Goal: Information Seeking & Learning: Learn about a topic

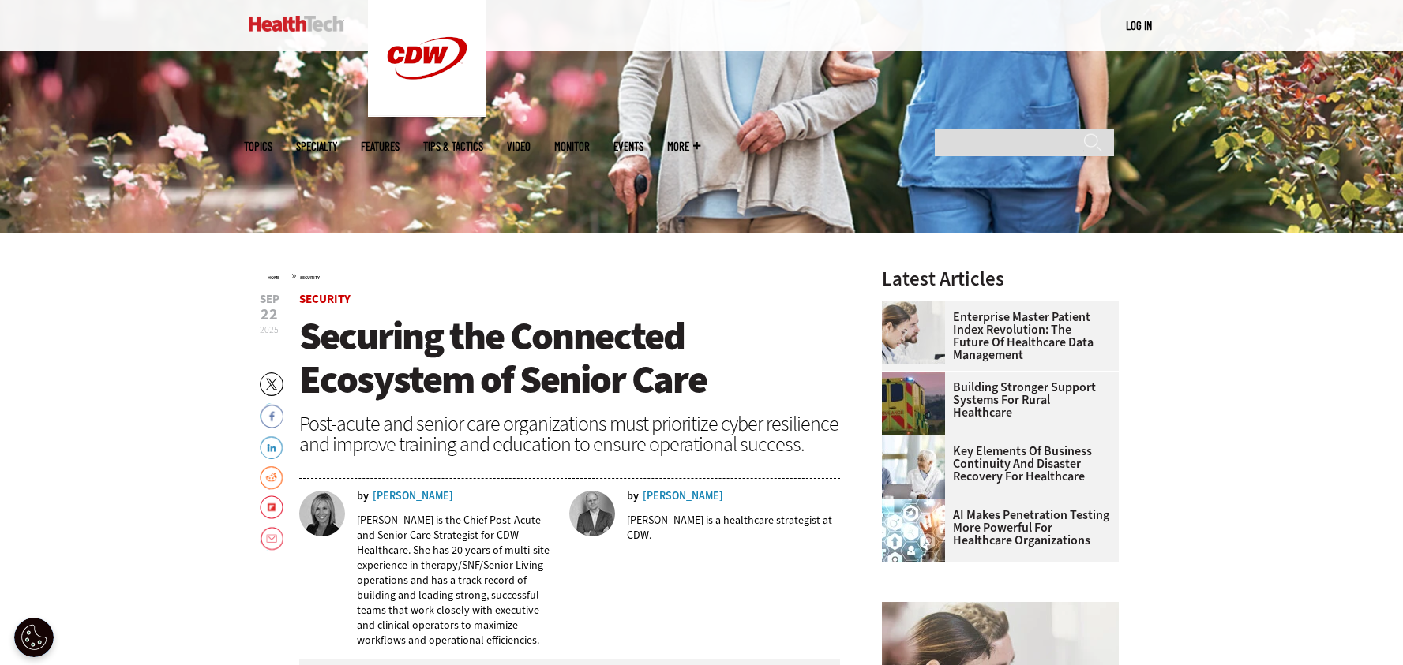
scroll to position [553, 0]
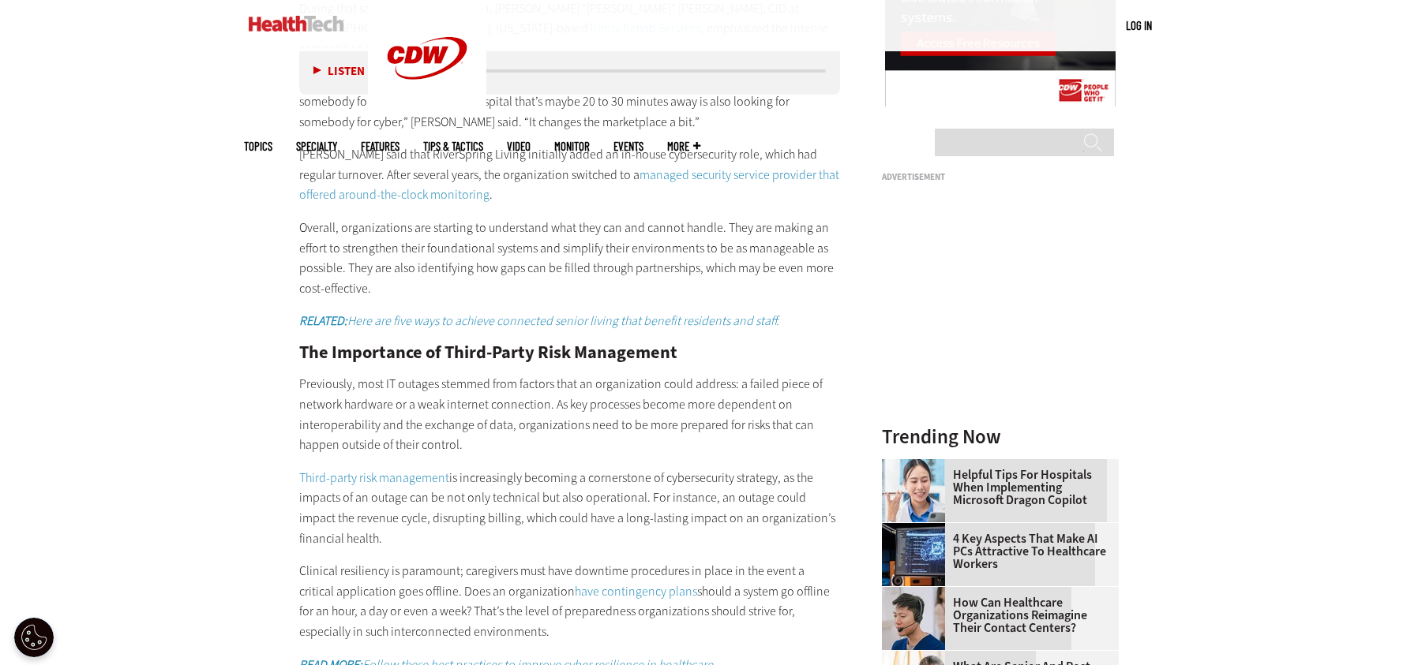
scroll to position [1894, 0]
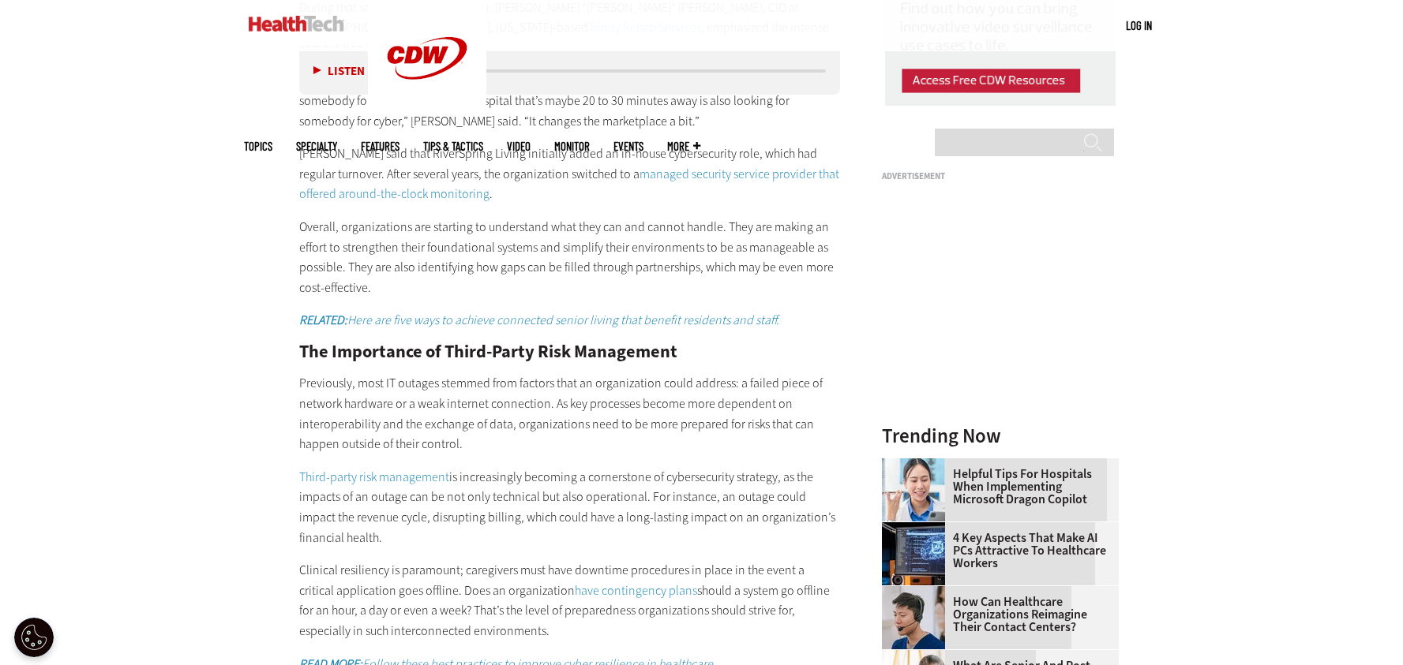
click at [1287, 405] on div "Become an Insider Sign up [DATE] to receive premium content! Sign Up MENU Log i…" at bounding box center [701, 126] width 1403 height 4040
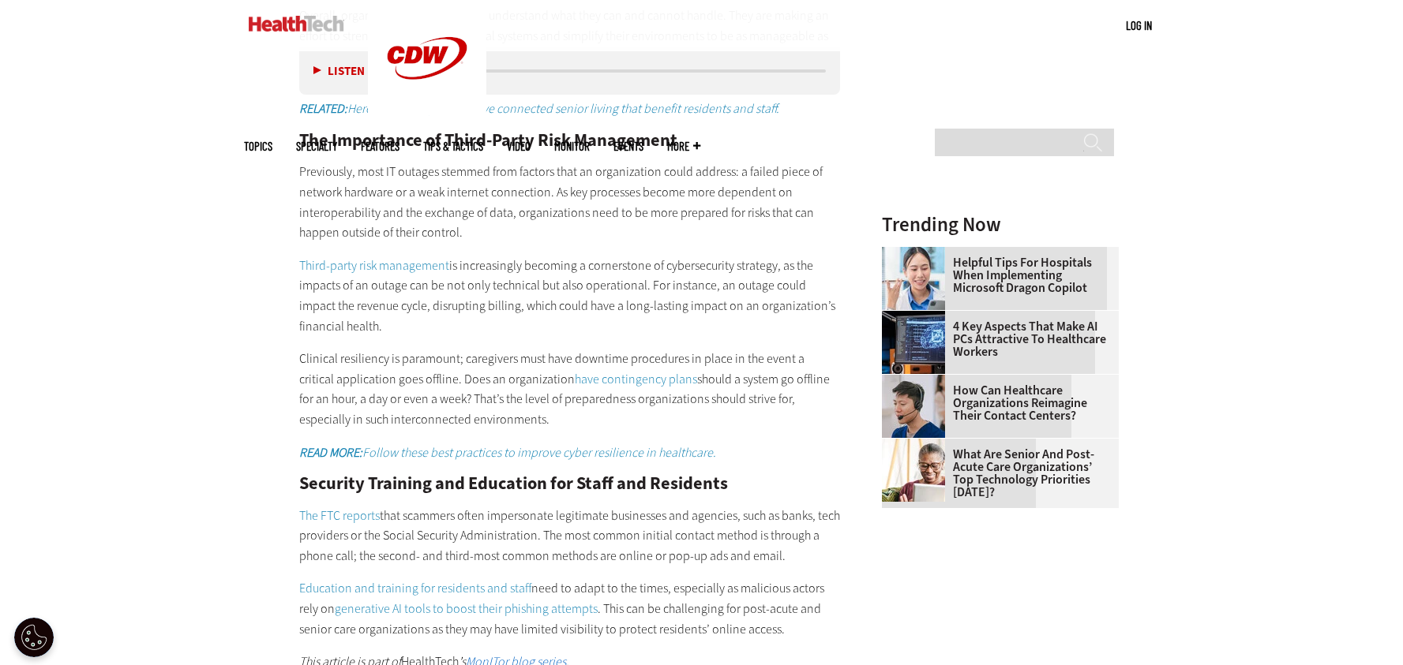
scroll to position [2289, 0]
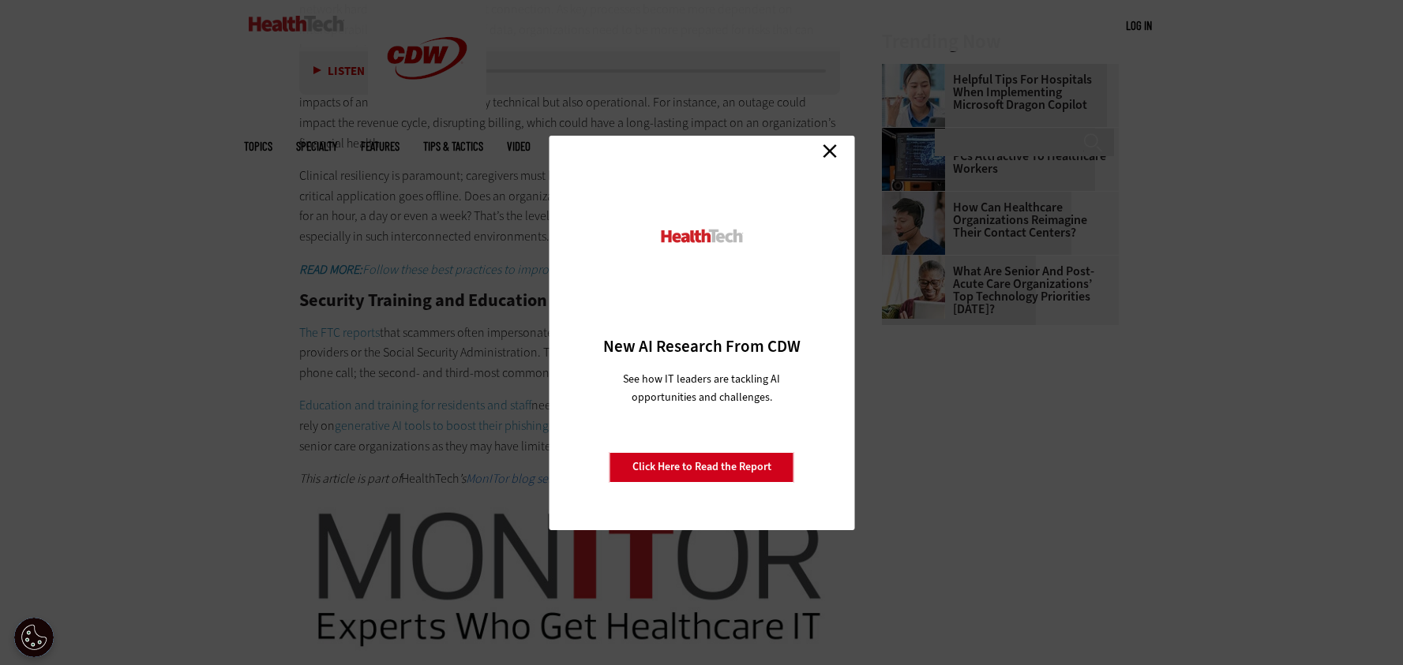
click at [830, 151] on link "Close" at bounding box center [830, 152] width 24 height 24
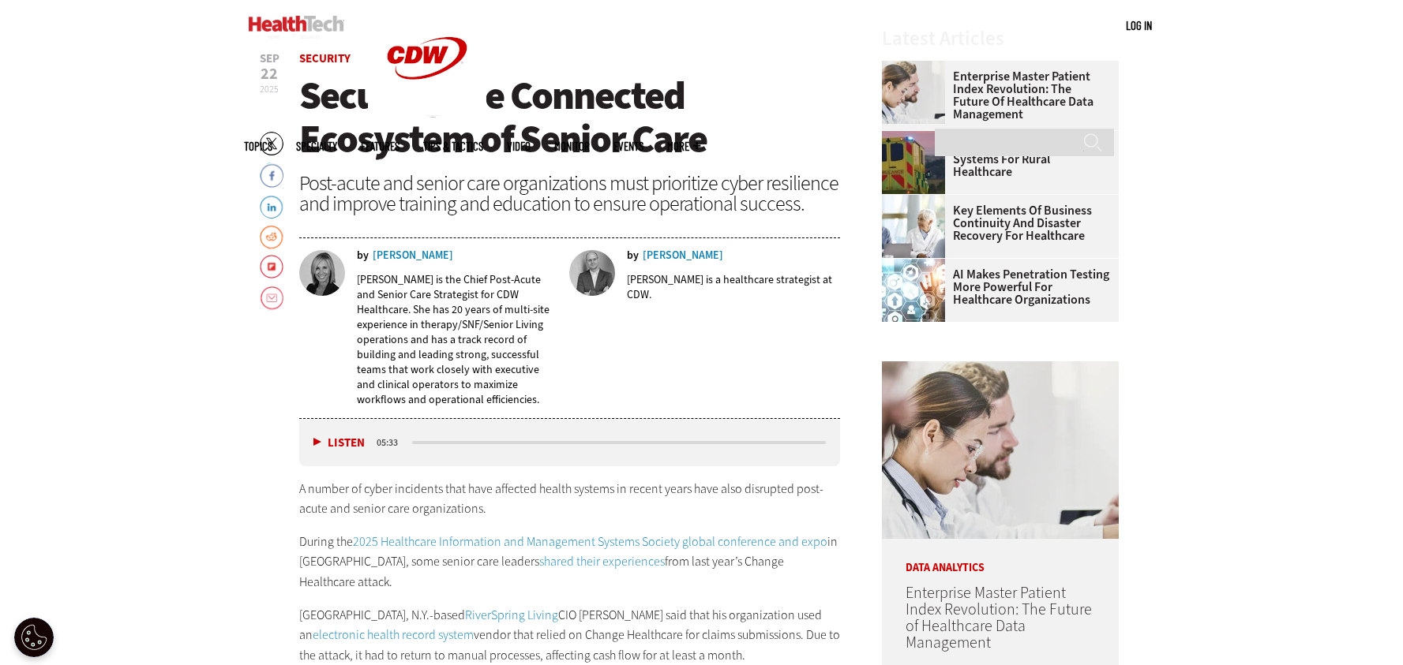
scroll to position [553, 0]
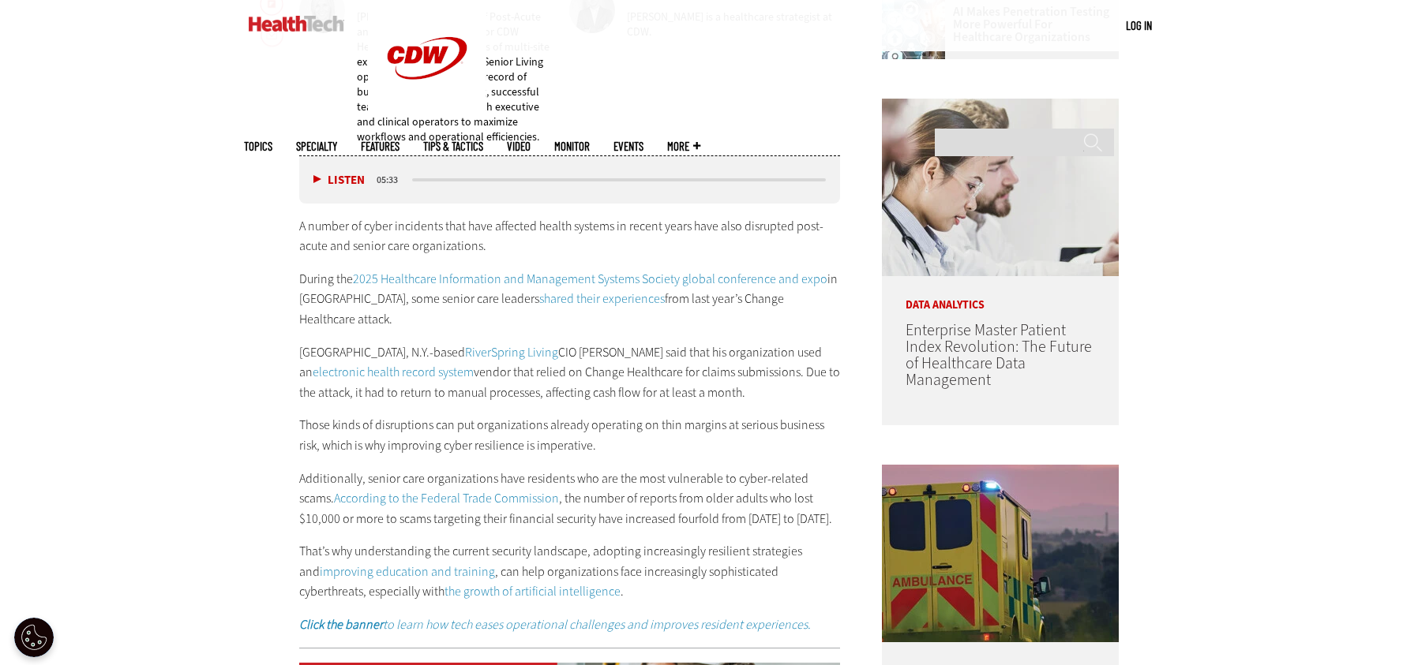
scroll to position [868, 0]
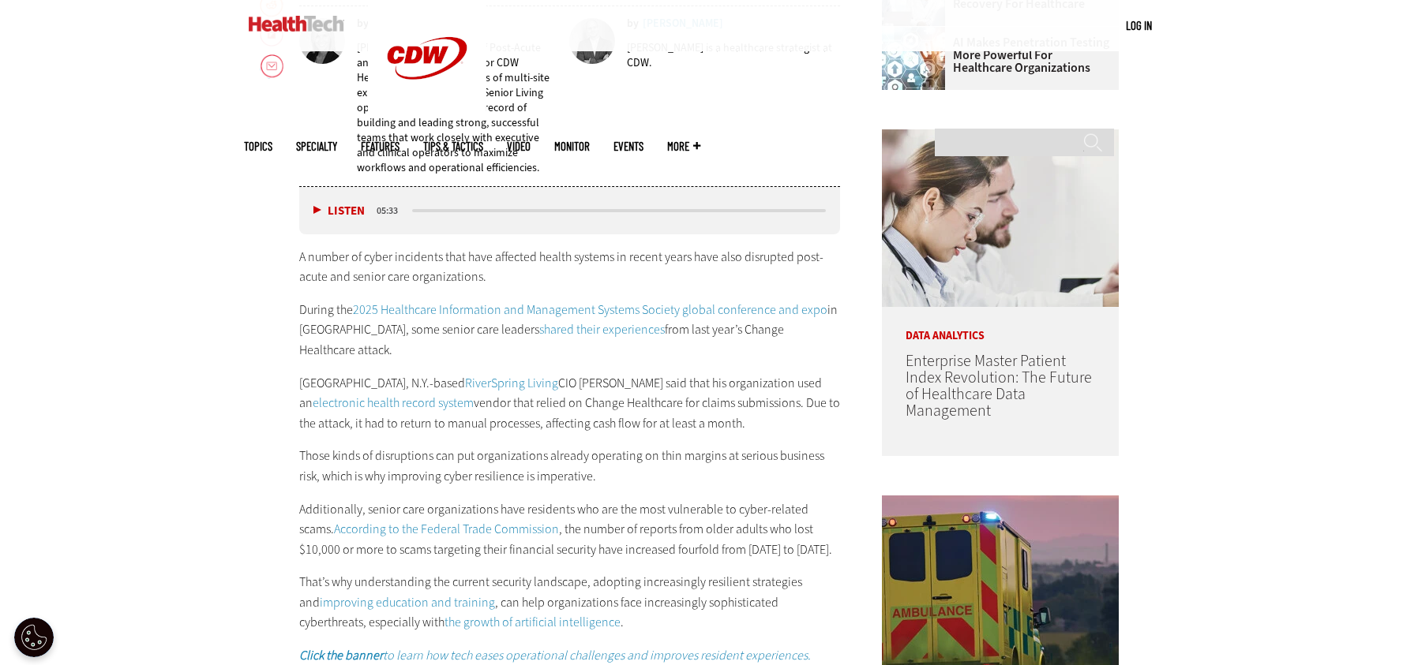
click at [484, 545] on div "A number of cyber incidents that have affected health systems in recent years h…" at bounding box center [569, 456] width 541 height 419
click at [448, 469] on div "A number of cyber incidents that have affected health systems in recent years h…" at bounding box center [569, 456] width 541 height 419
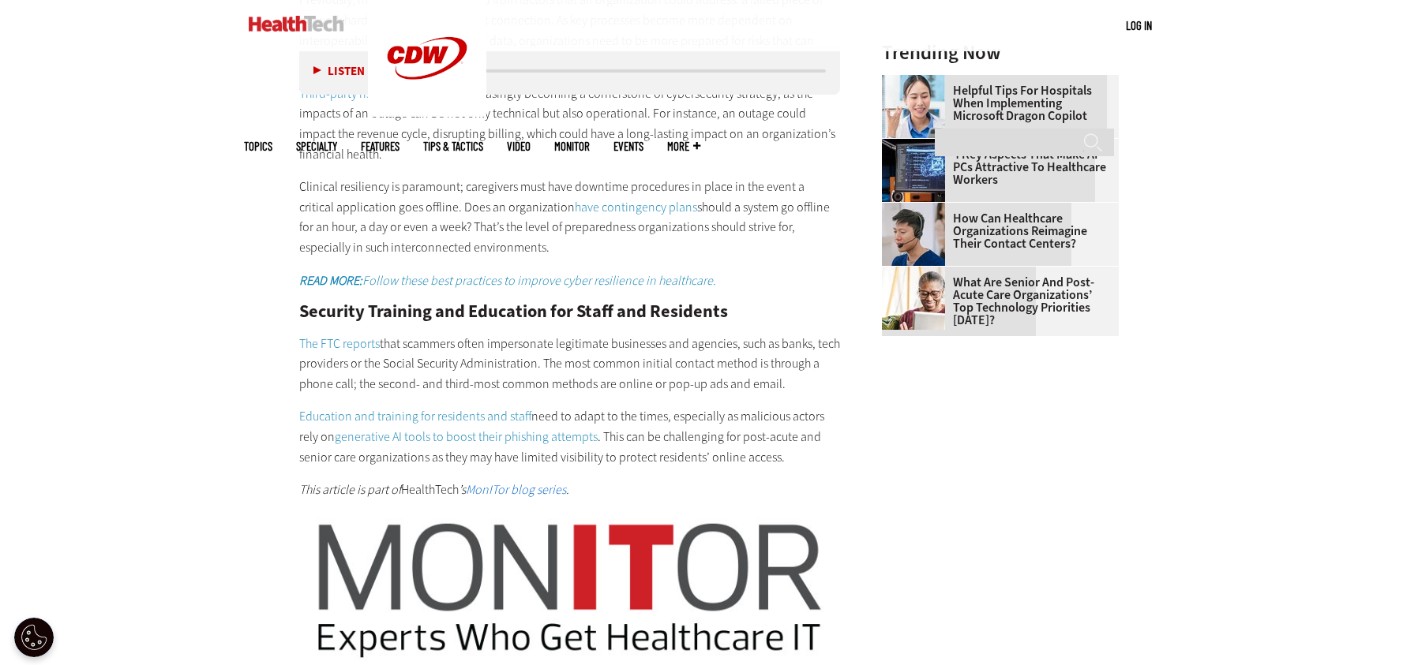
scroll to position [2339, 0]
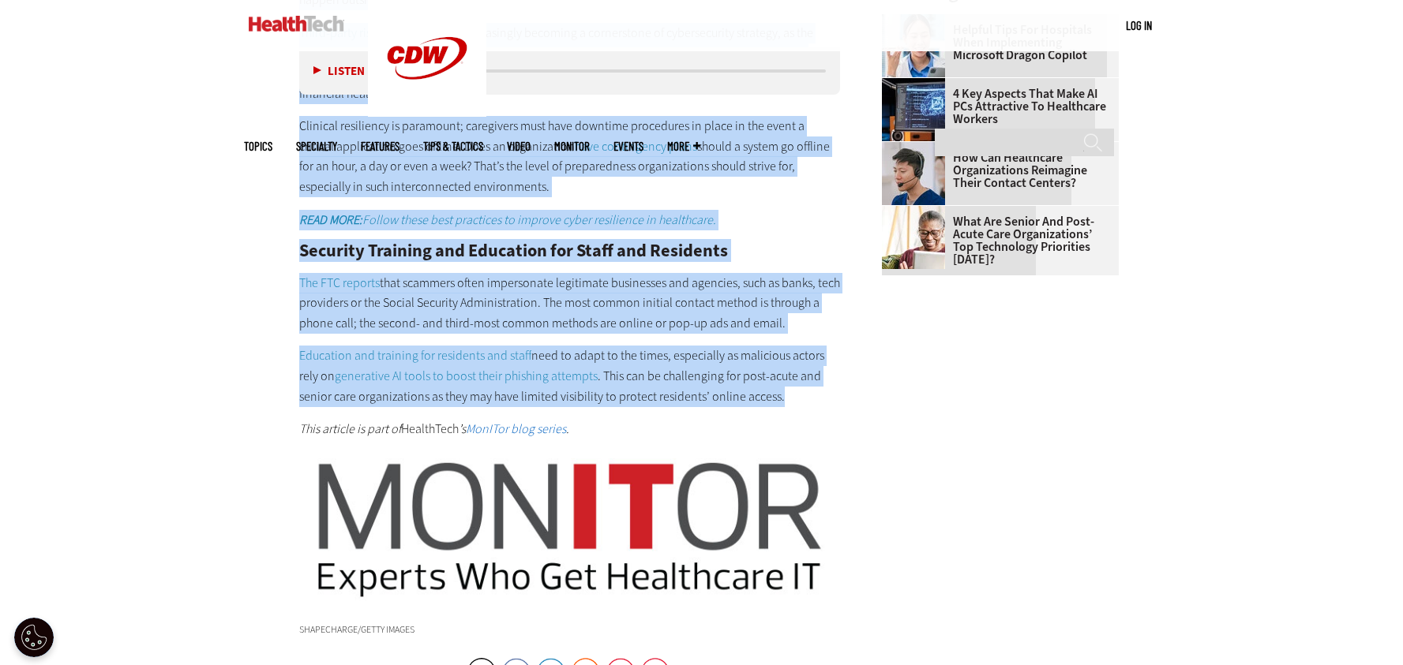
drag, startPoint x: 300, startPoint y: 257, endPoint x: 797, endPoint y: 356, distance: 507.0
copy div "L ipsumd si ametc adipiscin elit sedd eiusmodt incidi utlabor et dolore magna a…"
